Goal: Task Accomplishment & Management: Use online tool/utility

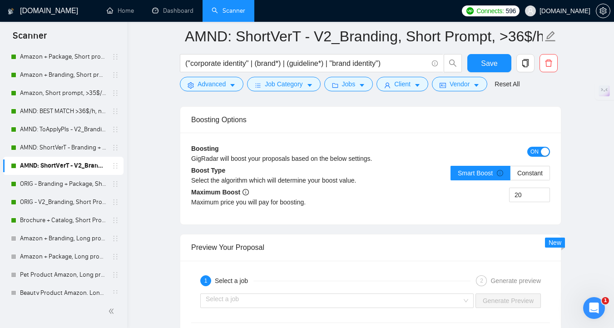
scroll to position [1737, 0]
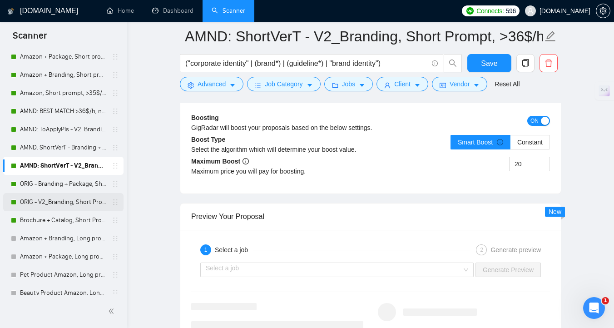
click at [85, 200] on link "ORIG - V2_Branding, Short Prompt, >36$/h, no agency" at bounding box center [63, 202] width 86 height 18
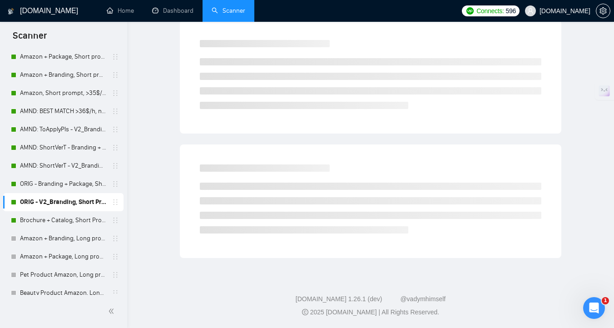
scroll to position [4, 0]
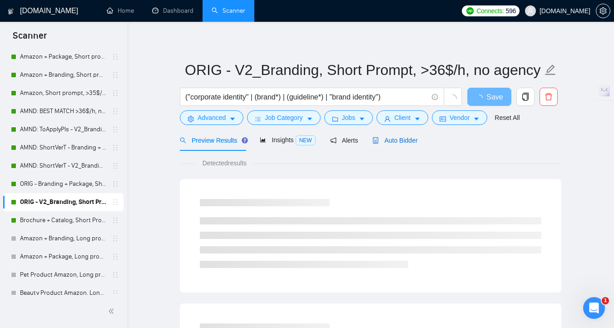
click at [388, 139] on span "Auto Bidder" at bounding box center [394, 140] width 45 height 7
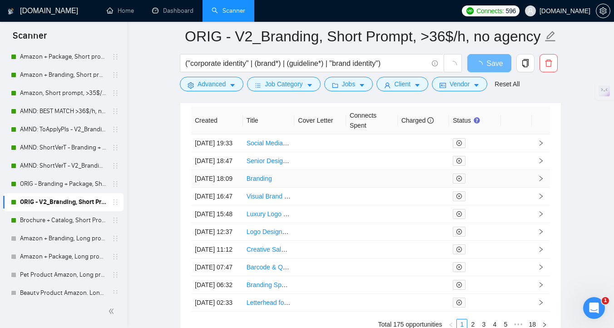
scroll to position [2240, 0]
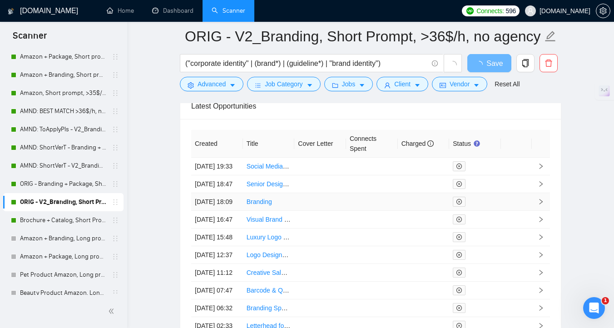
click at [310, 211] on td at bounding box center [320, 202] width 52 height 18
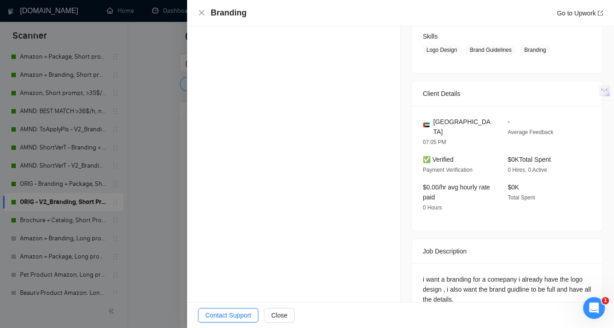
scroll to position [226, 0]
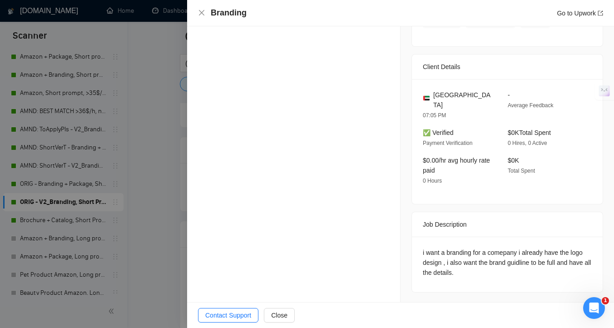
click at [162, 225] on div at bounding box center [307, 164] width 614 height 328
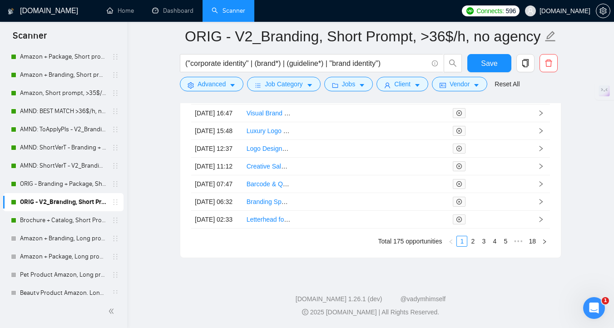
scroll to position [2561, 0]
click at [473, 246] on link "2" at bounding box center [472, 241] width 10 height 10
click at [503, 245] on link "5" at bounding box center [505, 241] width 10 height 10
click at [504, 241] on link "7" at bounding box center [505, 241] width 10 height 10
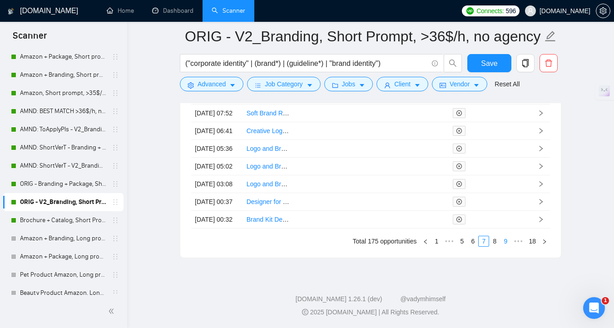
click at [507, 244] on link "9" at bounding box center [505, 241] width 10 height 10
click at [506, 244] on link "11" at bounding box center [504, 241] width 13 height 10
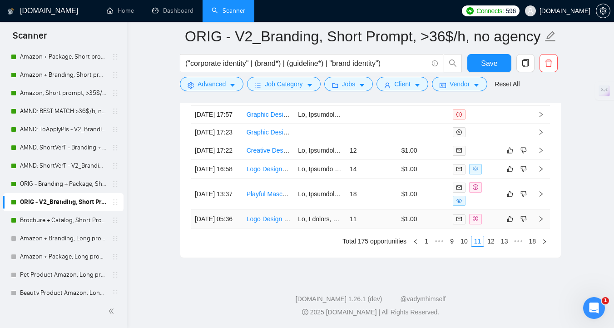
scroll to position [2540, 0]
click at [425, 178] on td "$1.00" at bounding box center [424, 169] width 52 height 19
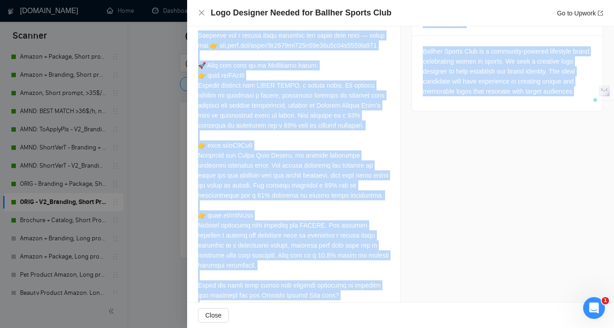
scroll to position [458, 0]
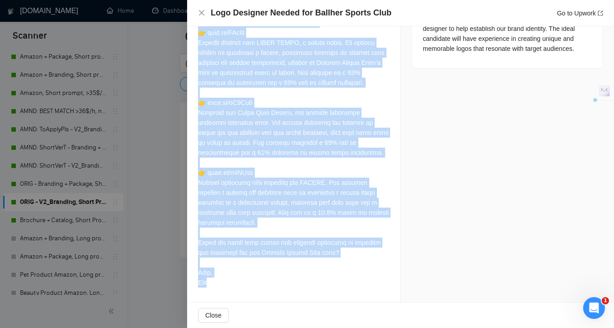
drag, startPoint x: 198, startPoint y: 91, endPoint x: 287, endPoint y: 280, distance: 209.5
click at [287, 280] on div at bounding box center [293, 67] width 191 height 439
copy div "Loremips dol s ametco adipi elitsedd eiu tempo inci utlab — etdol mag 👉 ali.eni…"
